Goal: Task Accomplishment & Management: Use online tool/utility

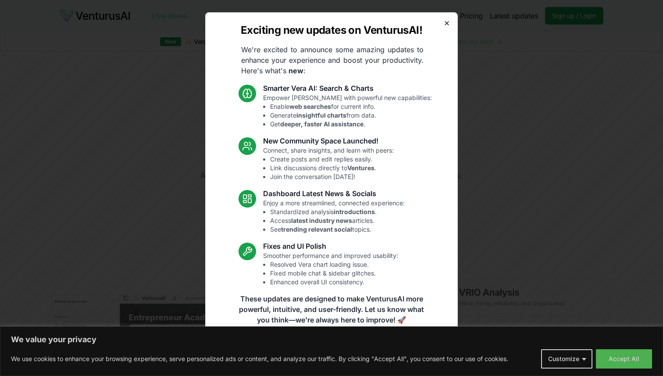
click at [444, 25] on icon "button" at bounding box center [446, 23] width 7 height 7
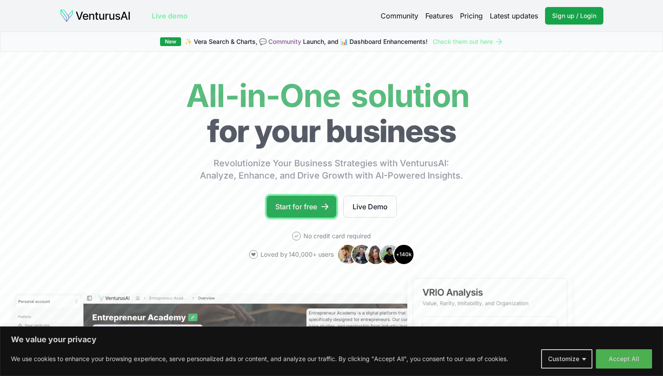
click at [301, 207] on link "Start for free" at bounding box center [302, 207] width 70 height 22
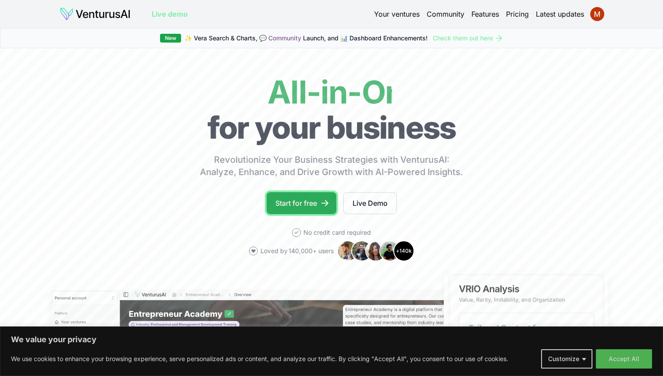
click at [290, 203] on link "Start for free" at bounding box center [302, 203] width 70 height 22
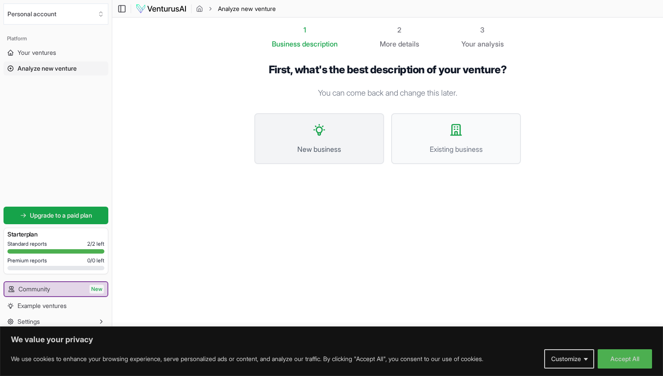
click at [306, 139] on button "New business" at bounding box center [319, 138] width 130 height 51
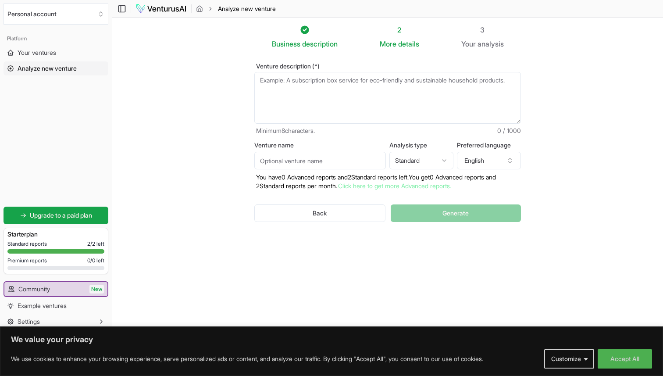
drag, startPoint x: 308, startPoint y: 92, endPoint x: 288, endPoint y: 80, distance: 23.4
click at [288, 80] on textarea "Venture description (*)" at bounding box center [387, 98] width 267 height 52
click at [318, 107] on textarea "Venture description (*)" at bounding box center [387, 98] width 267 height 52
paste textarea "Our app is a social product discovery platform where users see polls about prod…"
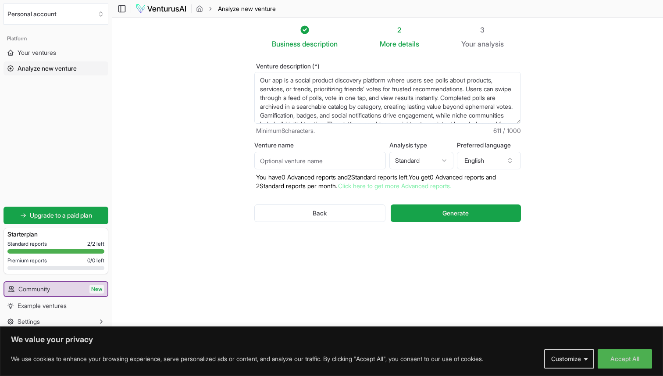
scroll to position [22, 0]
type textarea "Our app is a social product discovery platform where users see polls about prod…"
click at [289, 161] on input "Venture name" at bounding box center [320, 161] width 132 height 18
type input "T"
type input "Z"
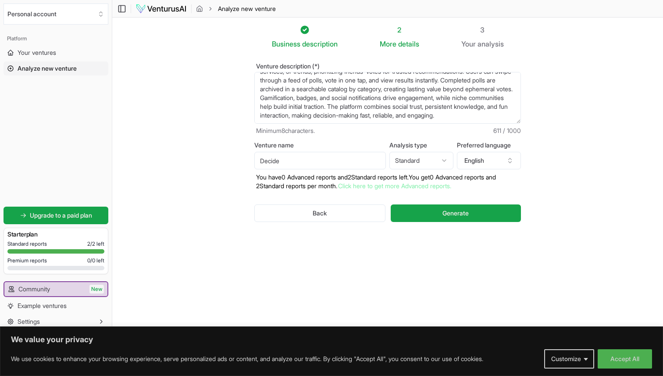
type input "Decide"
click at [411, 160] on html "We value your privacy We use cookies to enhance your browsing experience, serve…" at bounding box center [331, 188] width 663 height 376
click at [435, 213] on button "Generate" at bounding box center [456, 213] width 130 height 18
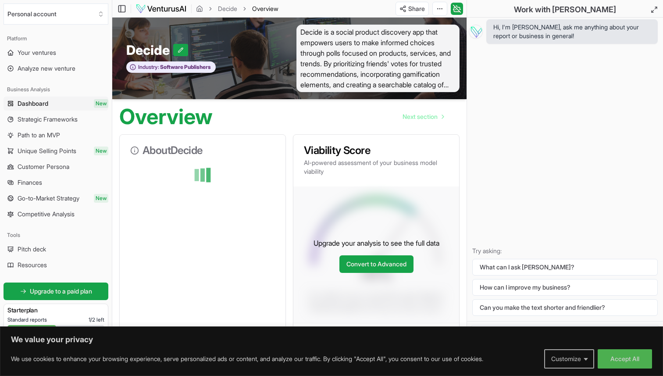
click at [577, 361] on button "Customize" at bounding box center [569, 358] width 50 height 19
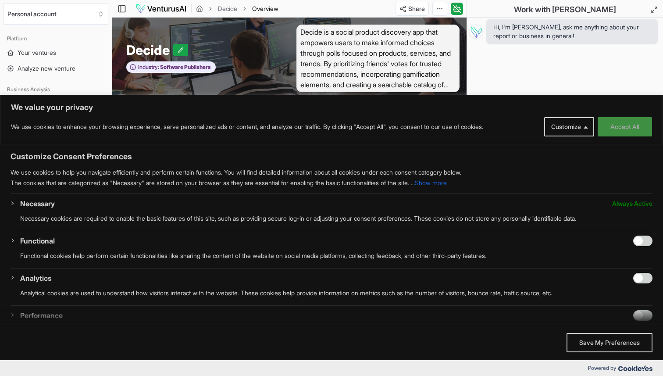
click at [616, 121] on button "Accept All" at bounding box center [625, 126] width 54 height 19
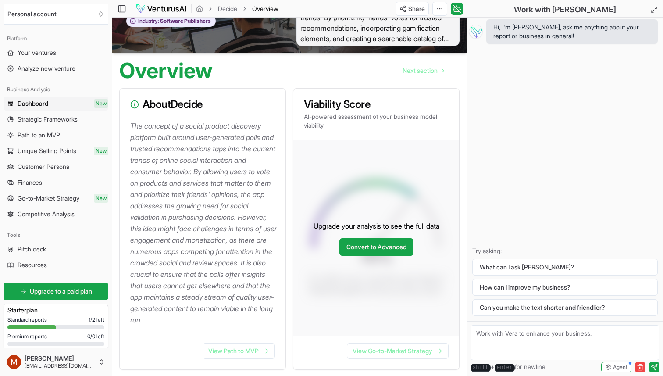
scroll to position [47, 0]
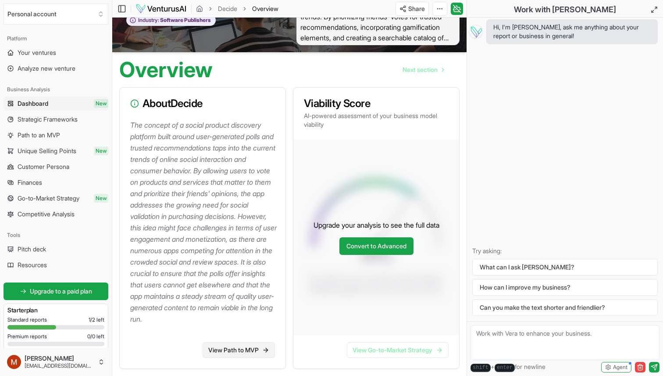
click at [262, 346] on icon at bounding box center [265, 349] width 7 height 7
